Goal: Navigation & Orientation: Find specific page/section

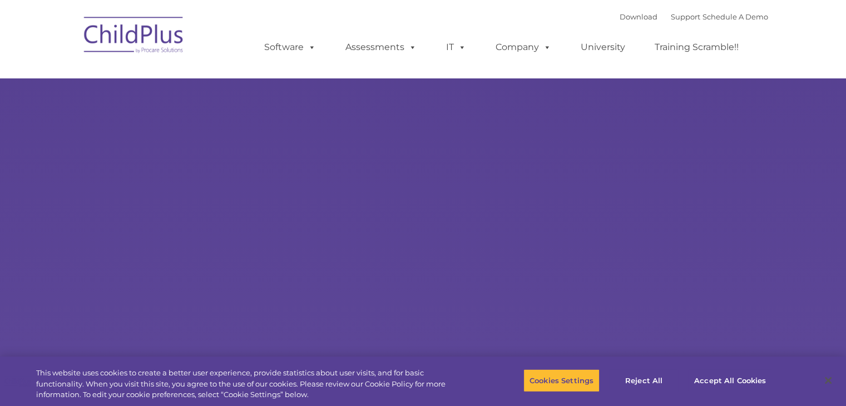
select select "MEDIUM"
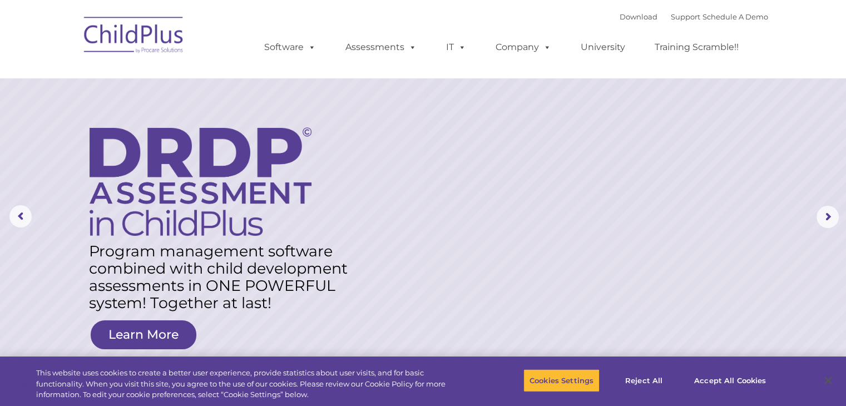
click at [160, 16] on img at bounding box center [133, 37] width 111 height 56
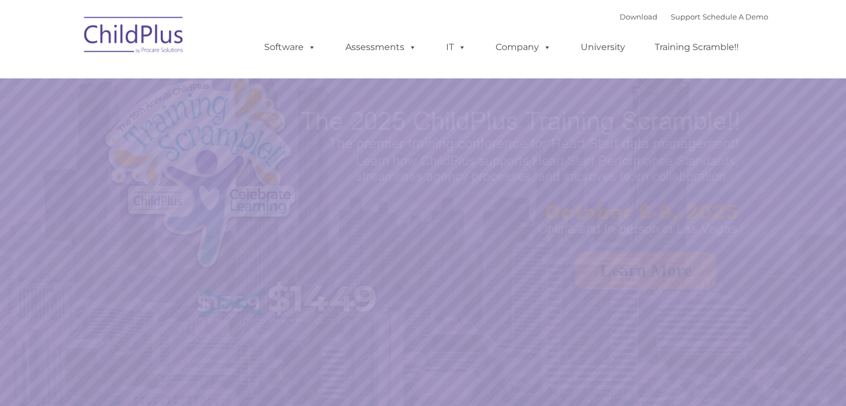
select select "MEDIUM"
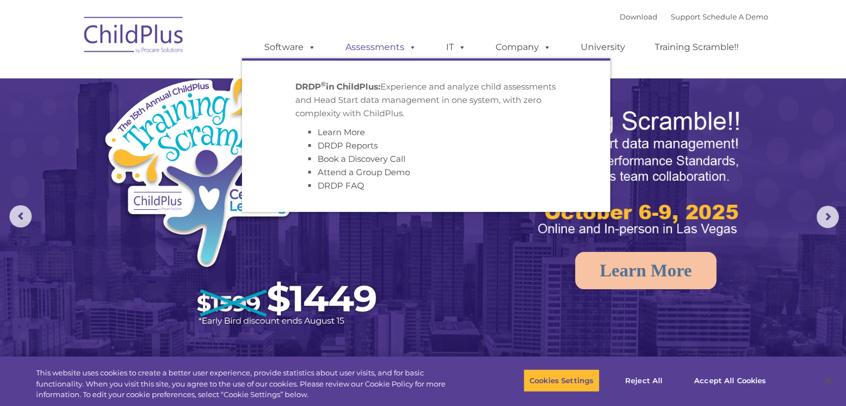
click at [409, 52] on span at bounding box center [410, 47] width 12 height 11
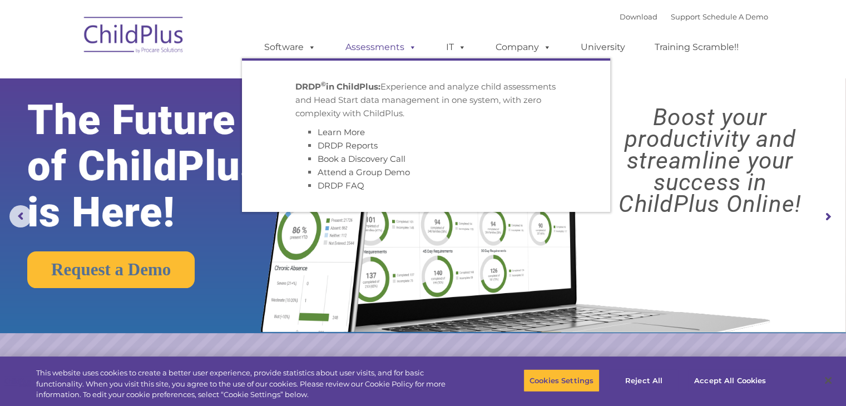
click at [398, 44] on link "Assessments" at bounding box center [380, 47] width 93 height 22
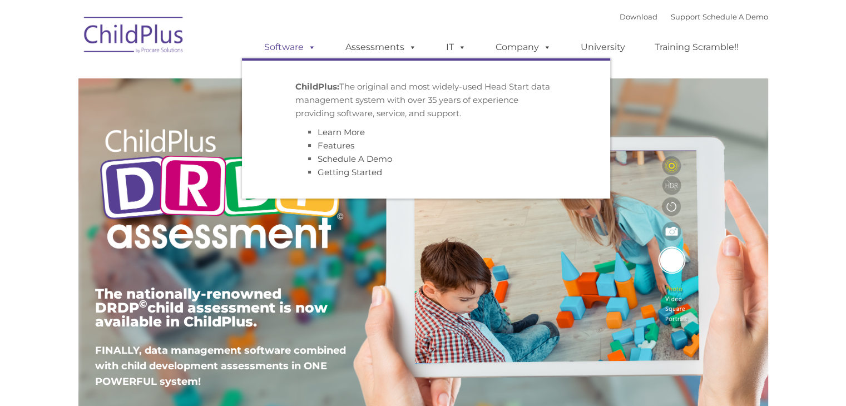
type input ""
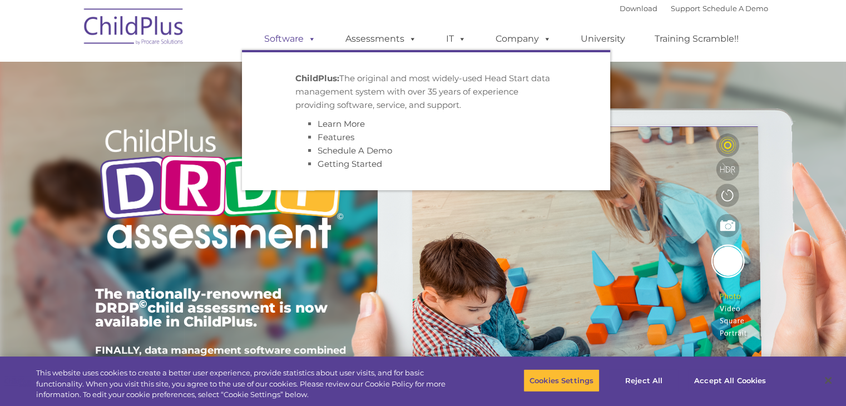
click at [298, 47] on link "Software" at bounding box center [290, 39] width 74 height 22
click at [197, 32] on div "Download Support | Schedule A Demo  MENU MENU Software ChildPlus: The original…" at bounding box center [422, 30] width 689 height 61
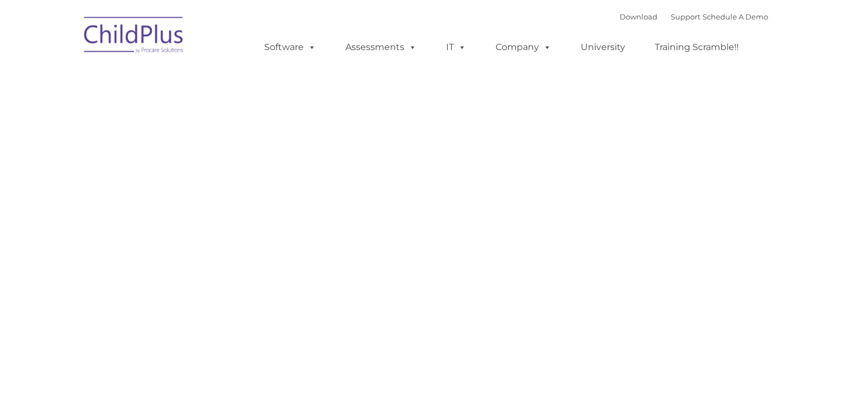
type input ""
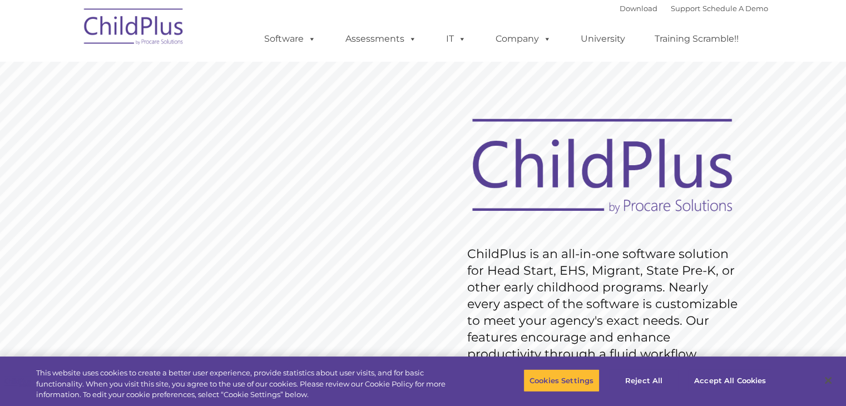
click at [621, 280] on rs-layer "ChildPlus is an all-in-one software solution for Head Start, EHS, Migrant, Stat…" at bounding box center [605, 304] width 276 height 117
